Goal: Task Accomplishment & Management: Use online tool/utility

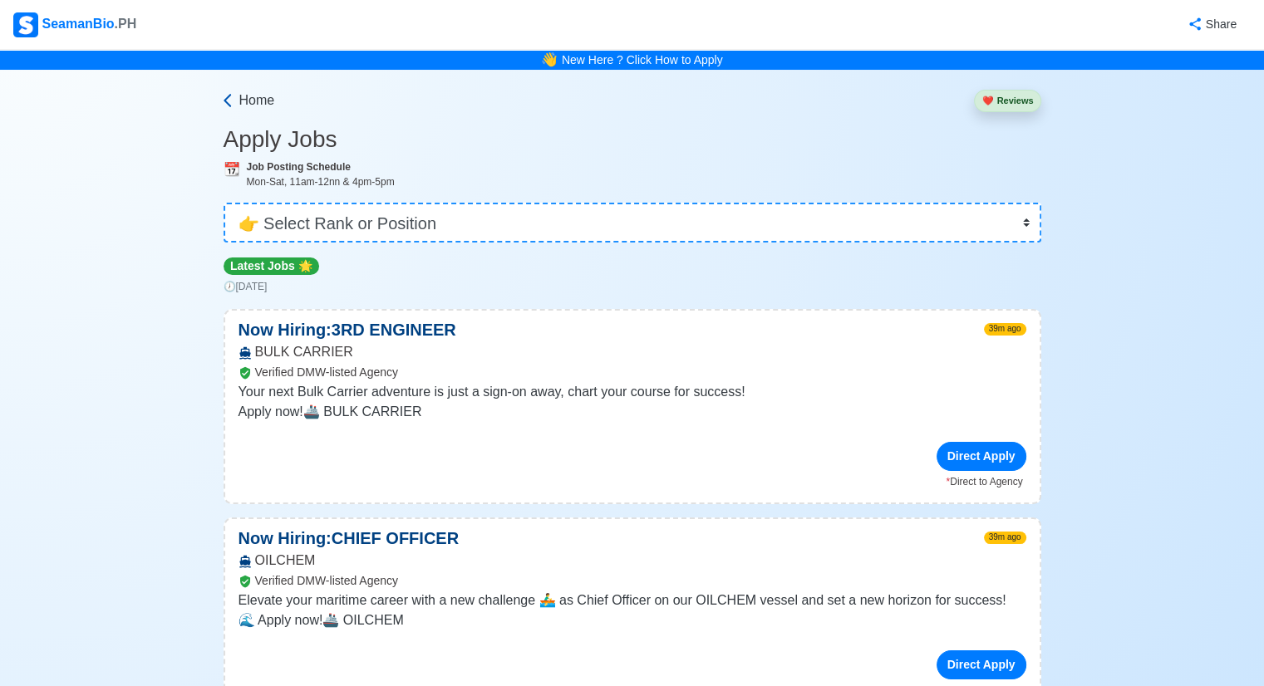
click at [237, 101] on link "Home" at bounding box center [247, 101] width 56 height 20
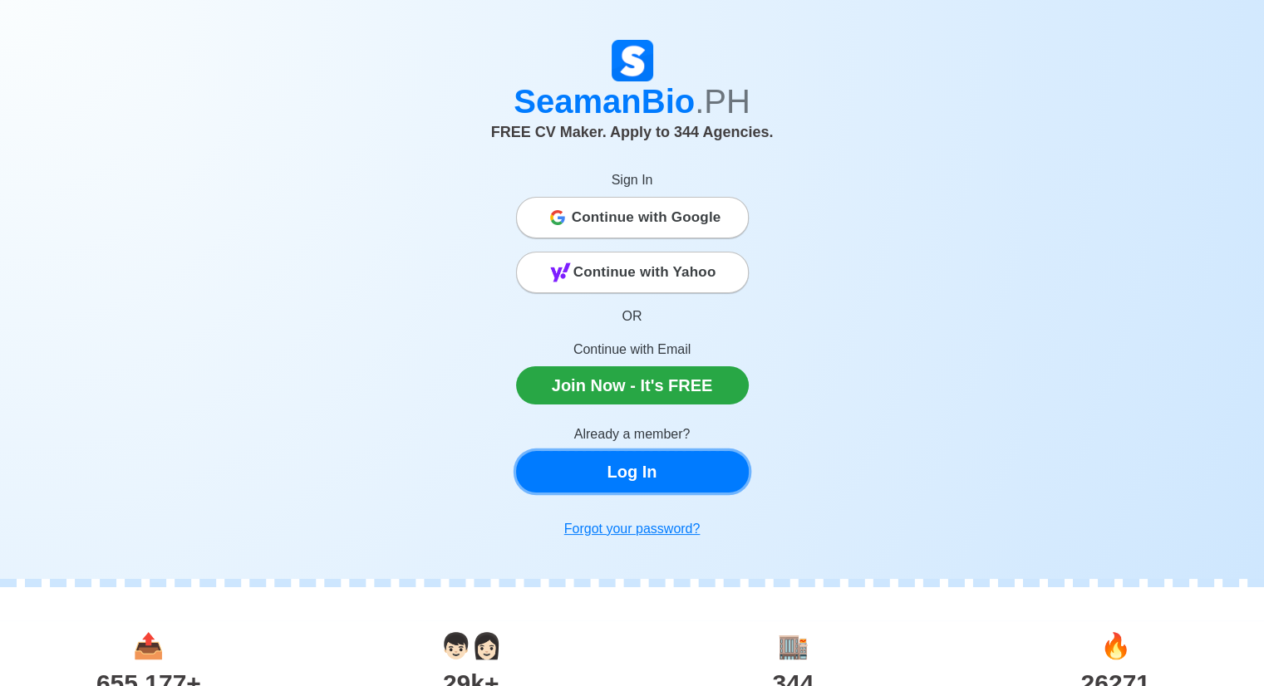
click at [656, 474] on link "Log In" at bounding box center [632, 472] width 233 height 42
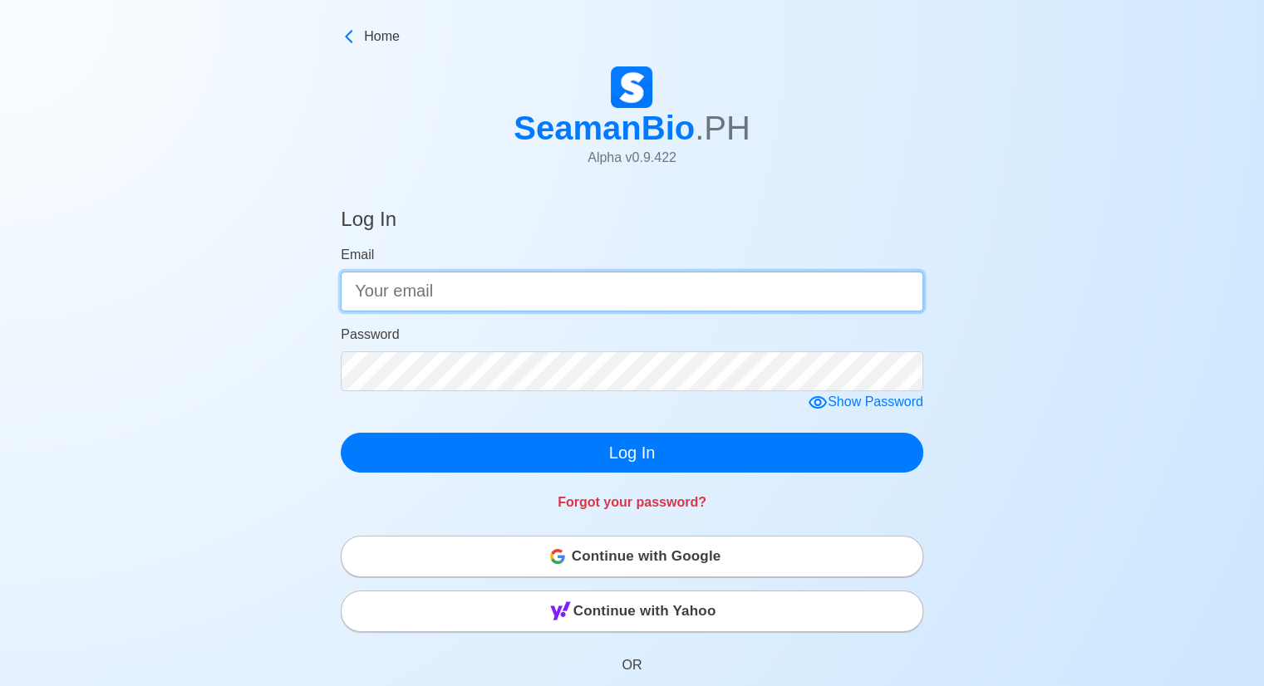
type input "[EMAIL_ADDRESS][DOMAIN_NAME]"
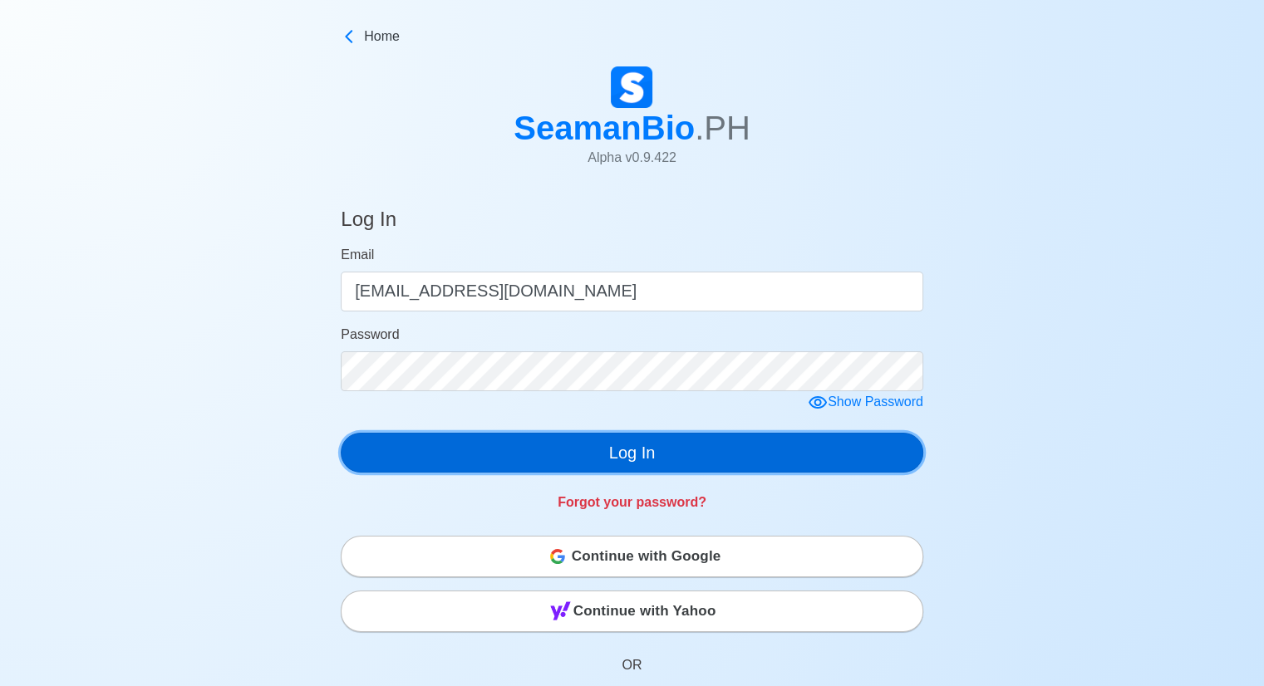
click at [645, 452] on button "Log In" at bounding box center [632, 453] width 582 height 40
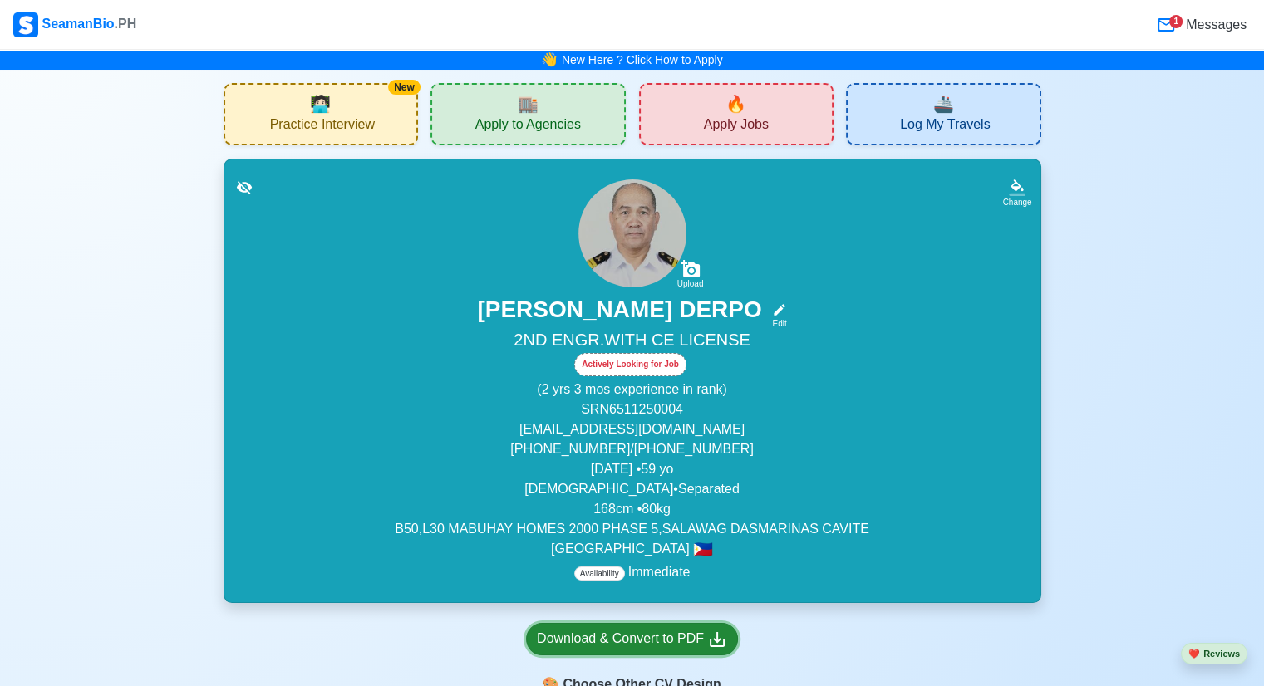
click at [661, 647] on div "Download & Convert to PDF" at bounding box center [632, 639] width 190 height 21
click at [774, 124] on div "🔥 Apply Jobs" at bounding box center [736, 114] width 195 height 62
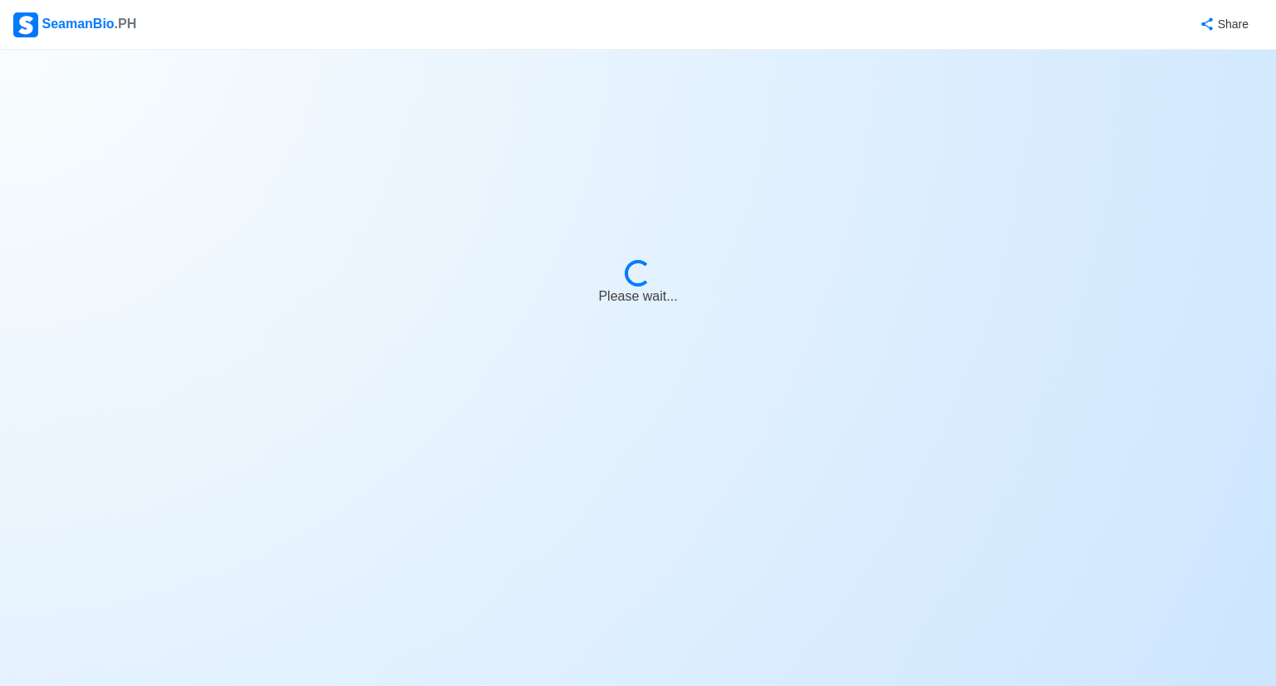
select select "2nd Engineer"
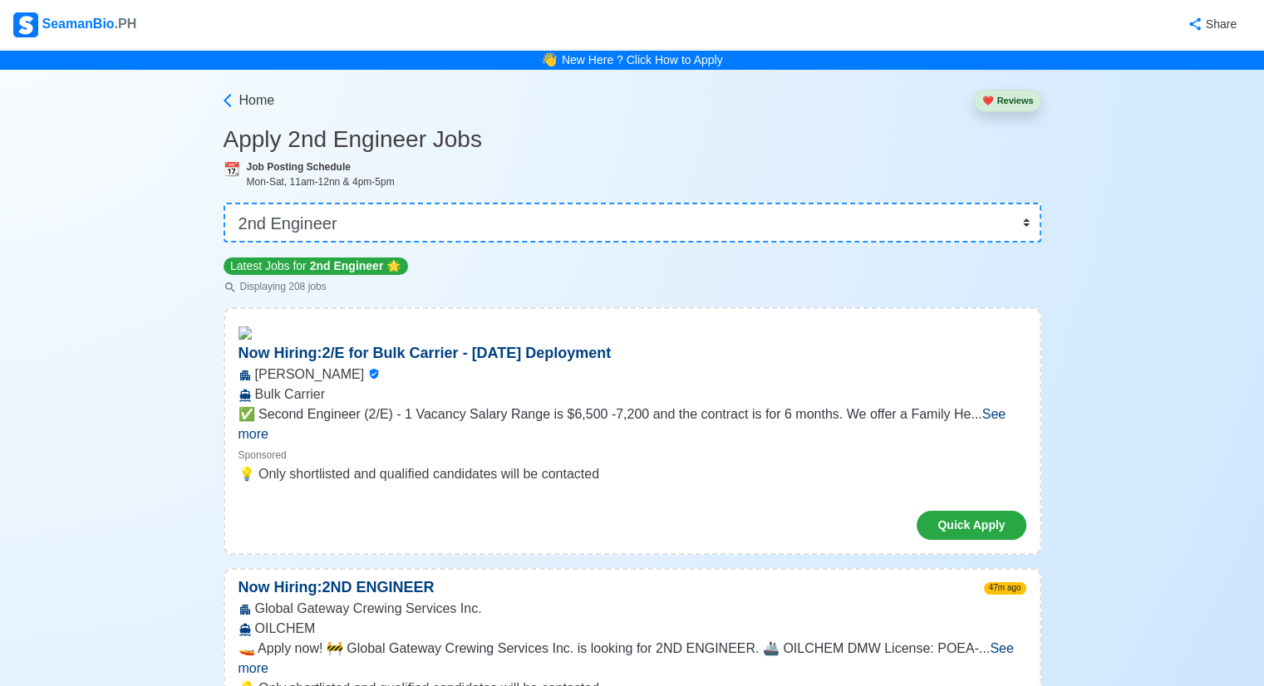
click at [1016, 97] on button "❤️ Reviews" at bounding box center [1007, 101] width 66 height 22
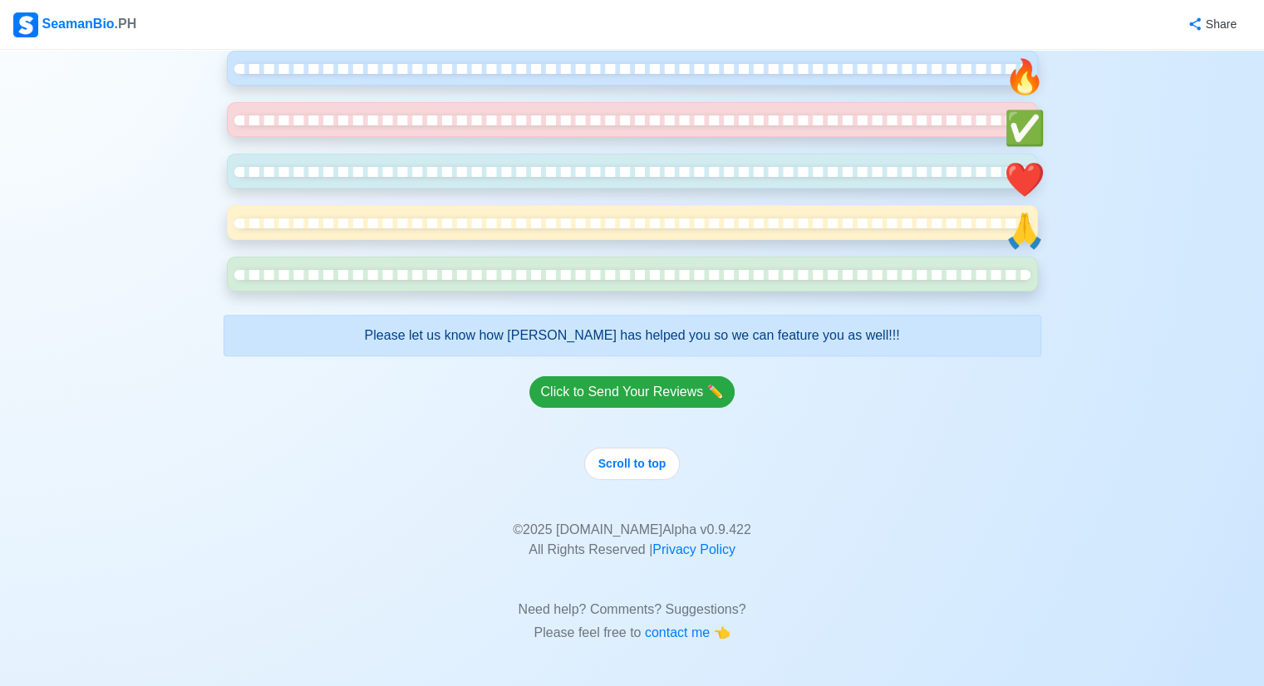
scroll to position [3240, 0]
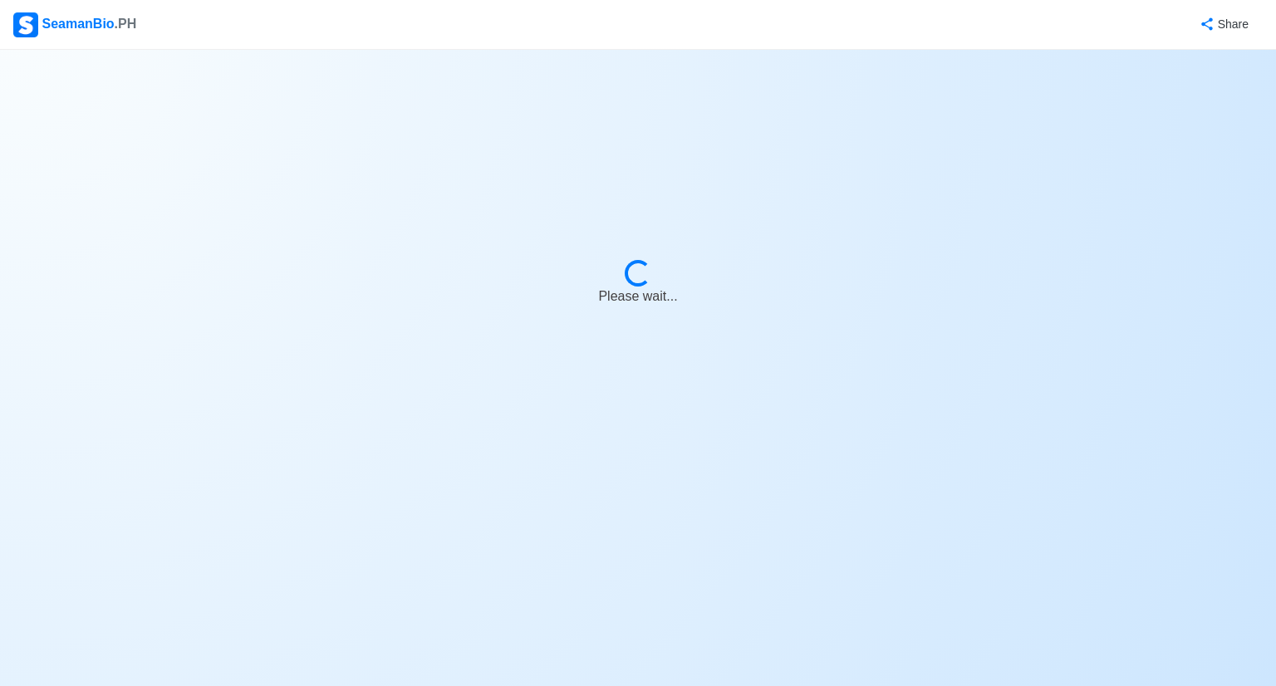
select select "2nd Engineer"
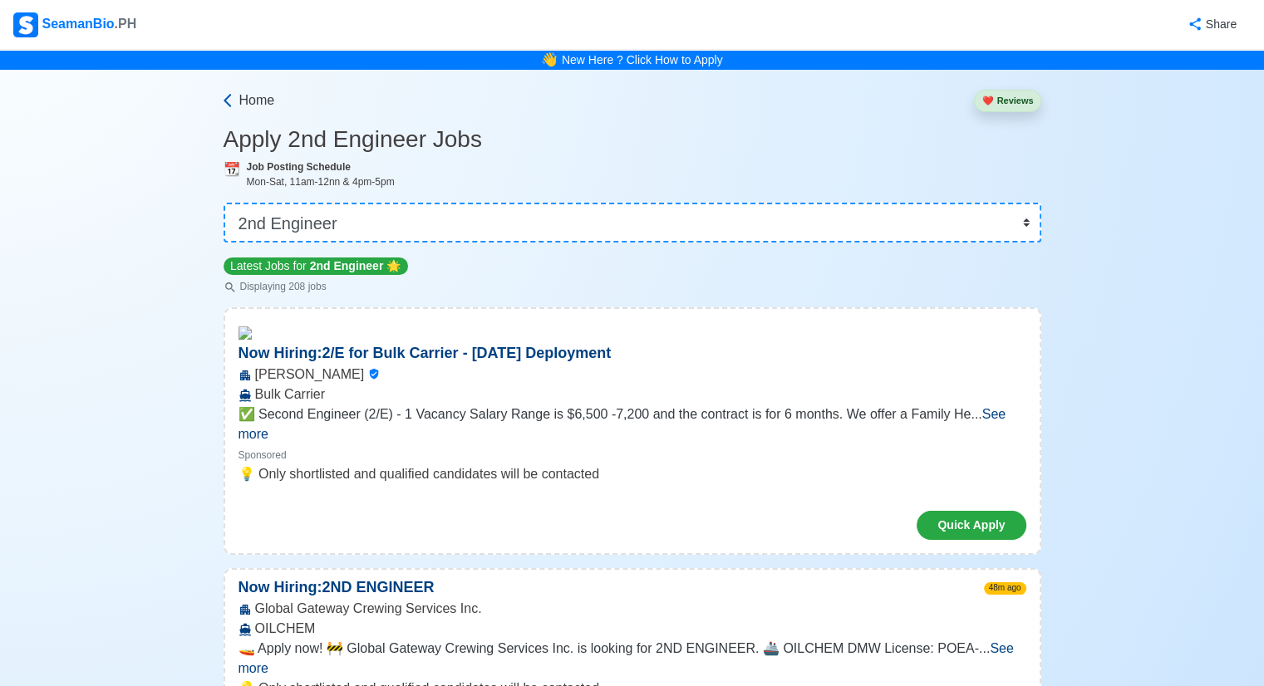
click at [249, 101] on span "Home" at bounding box center [257, 101] width 36 height 20
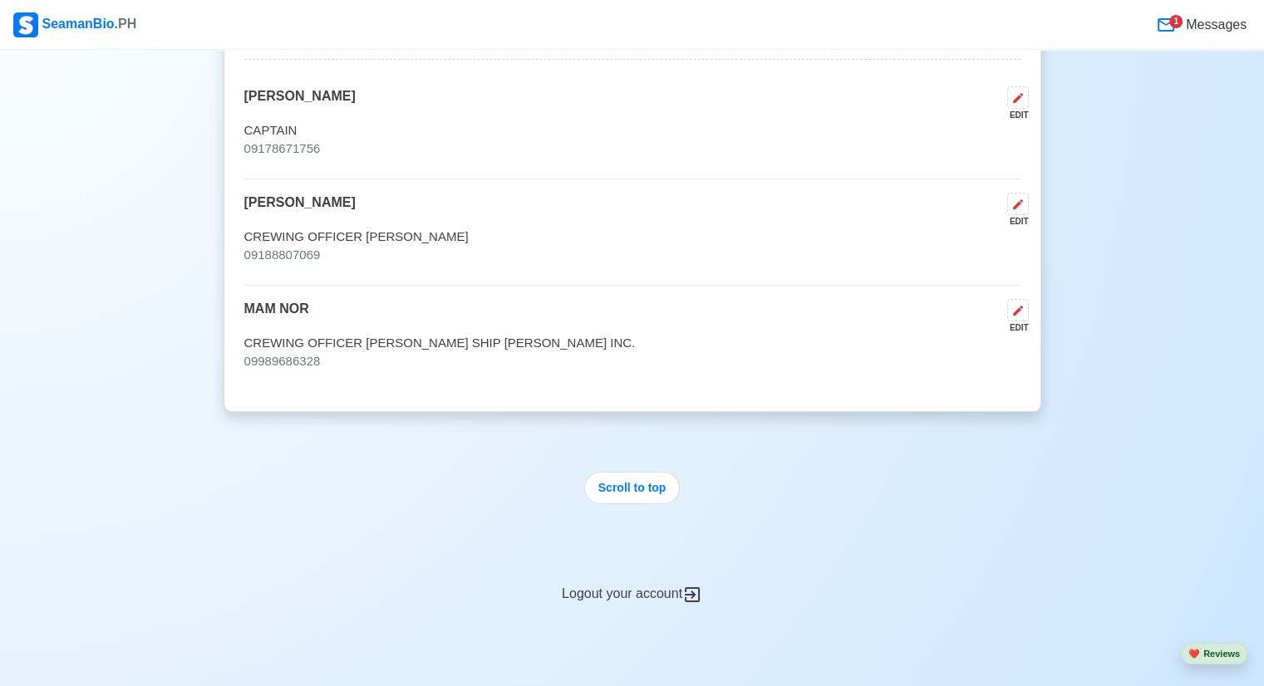
scroll to position [11296, 0]
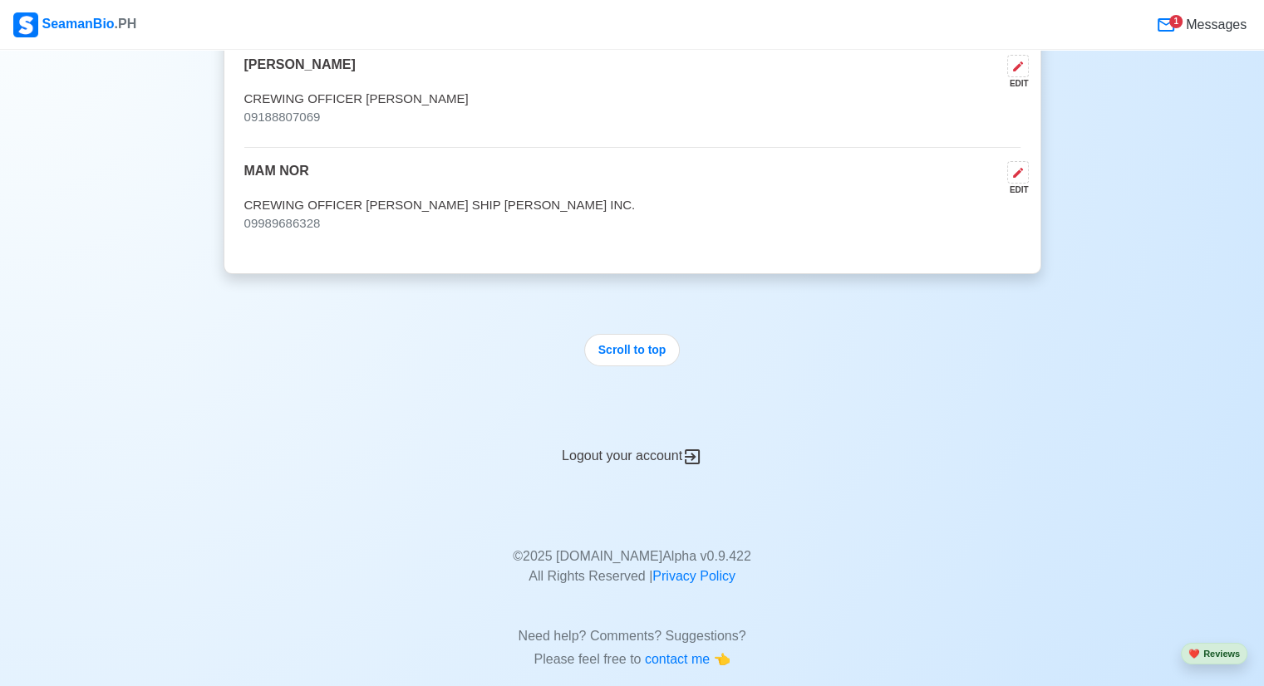
click at [630, 429] on div "Logout your account" at bounding box center [631, 446] width 817 height 41
